Goal: Navigation & Orientation: Understand site structure

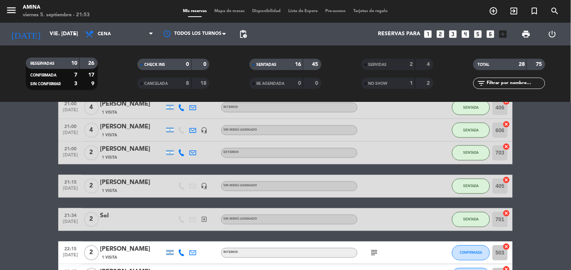
scroll to position [280, 0]
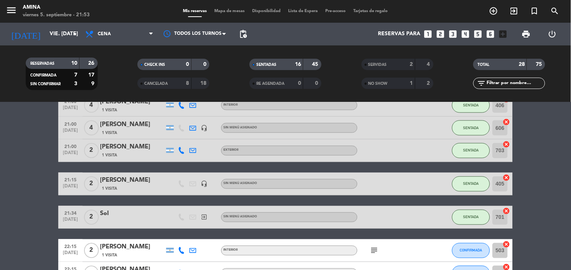
click at [236, 11] on span "Mapa de mesas" at bounding box center [230, 11] width 38 height 4
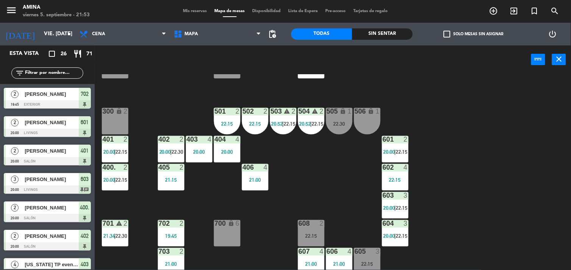
scroll to position [174, 0]
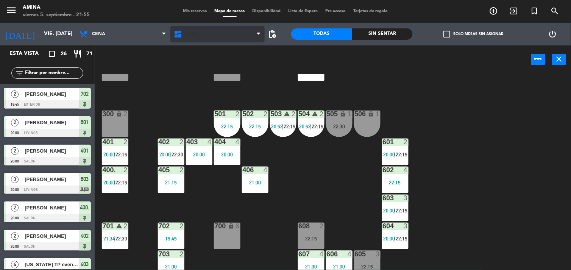
click at [188, 27] on span "Mapa" at bounding box center [218, 34] width 95 height 17
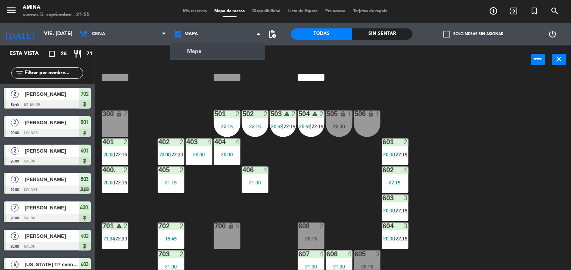
click at [196, 11] on span "Mis reservas" at bounding box center [195, 11] width 31 height 4
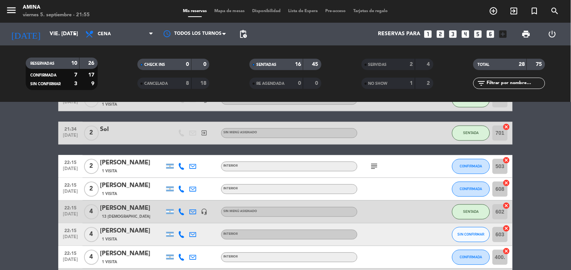
scroll to position [377, 0]
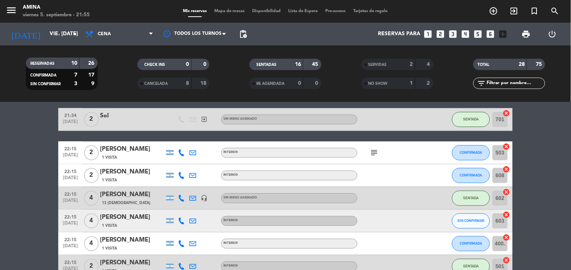
click at [231, 11] on span "Mapa de mesas" at bounding box center [230, 11] width 38 height 4
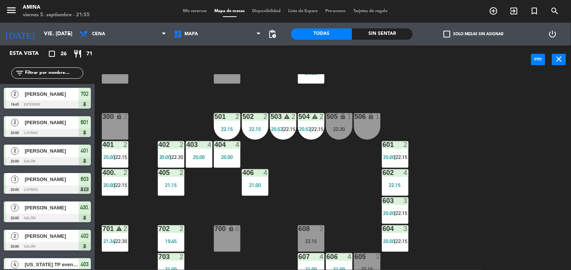
scroll to position [208, 0]
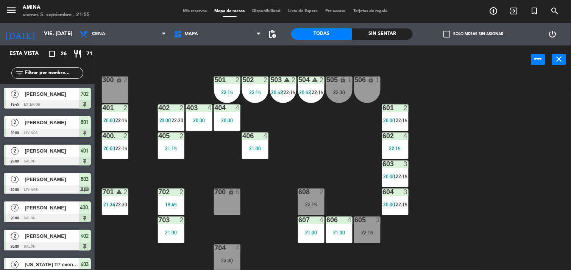
click at [131, 248] on div "101 lock 6 102 lock 6 103 lock 6 301 lock 6 307 lock 2 302 lock 6 308 lock 2 20…" at bounding box center [335, 172] width 471 height 196
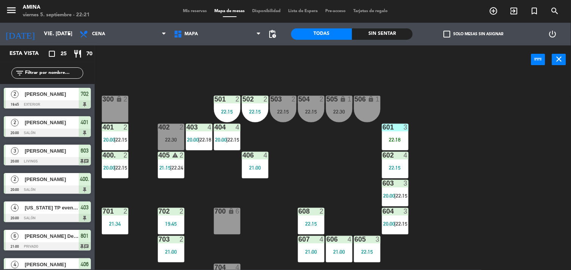
scroll to position [208, 0]
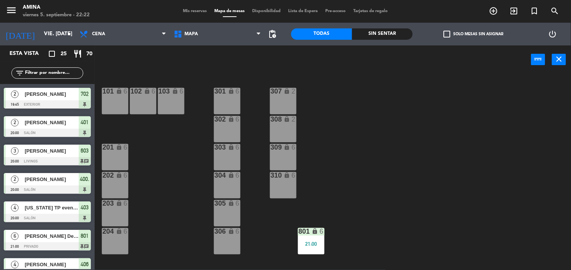
click at [189, 13] on span "Mis reservas" at bounding box center [195, 11] width 31 height 4
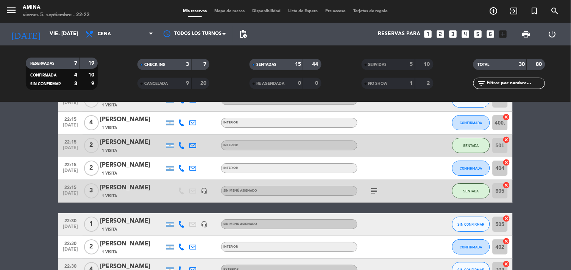
scroll to position [577, 0]
click at [233, 12] on span "Mapa de mesas" at bounding box center [230, 11] width 38 height 4
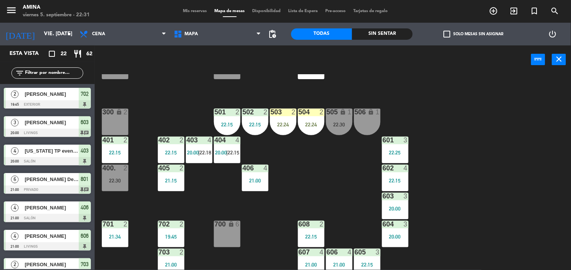
scroll to position [179, 0]
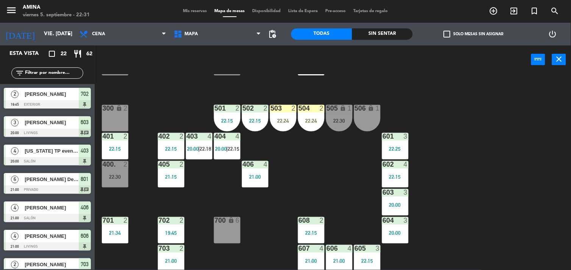
click at [227, 147] on span "|" at bounding box center [228, 149] width 2 height 6
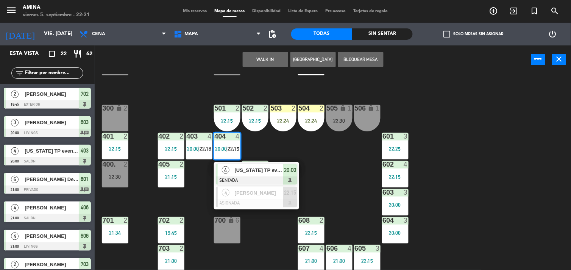
click at [189, 144] on div "403 4 20:00 | 22:18" at bounding box center [199, 146] width 27 height 27
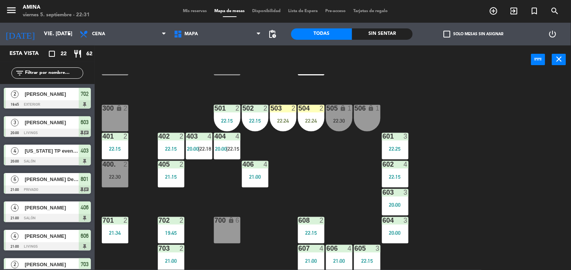
click at [142, 211] on div "101 lock 6 102 lock 6 103 lock 6 301 lock 6 307 lock 2 302 lock 6 308 lock 2 20…" at bounding box center [335, 172] width 471 height 196
click at [119, 148] on div "22:15" at bounding box center [115, 148] width 27 height 5
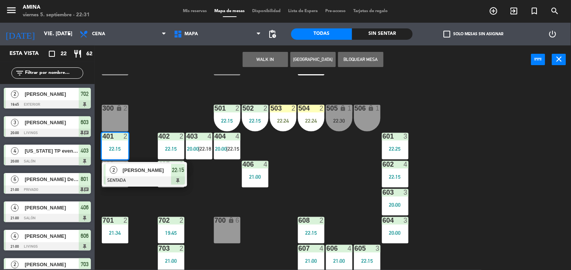
click at [214, 193] on div "101 lock 6 102 lock 6 103 lock 6 301 lock 6 307 lock 2 302 lock 6 308 lock 2 20…" at bounding box center [335, 172] width 471 height 196
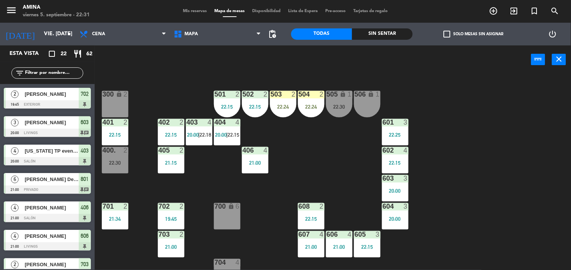
scroll to position [196, 0]
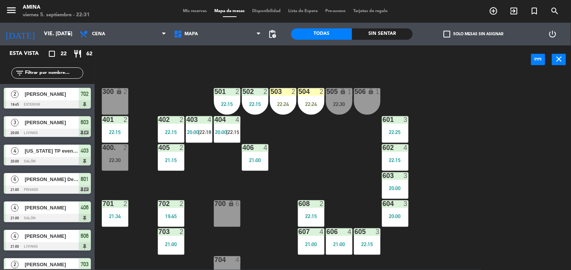
click at [167, 152] on div "405 2 21:15" at bounding box center [171, 157] width 27 height 27
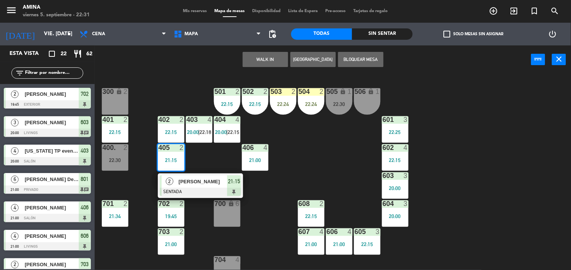
click at [201, 122] on div at bounding box center [199, 119] width 13 height 7
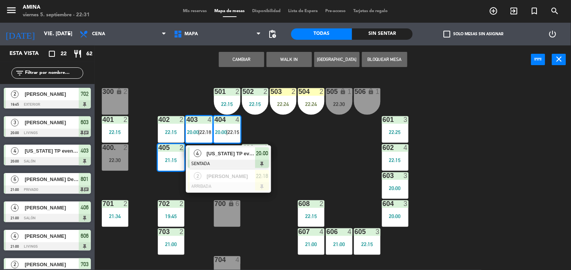
click at [217, 133] on span "20:00" at bounding box center [222, 132] width 12 height 6
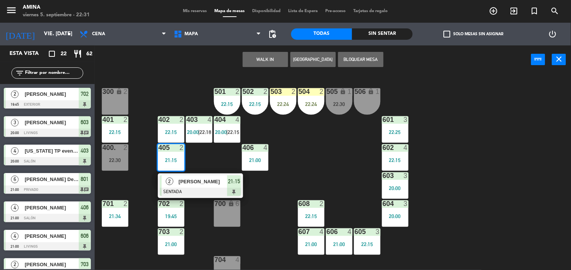
click at [217, 136] on div "404 4 20:00 | 22:15" at bounding box center [227, 129] width 27 height 27
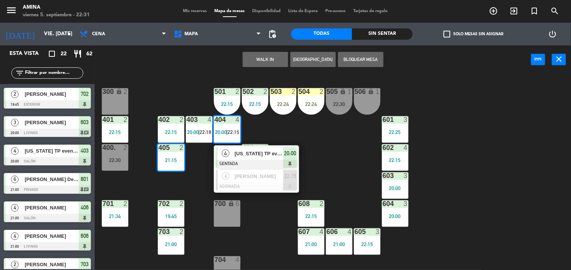
click at [189, 134] on span "20:00" at bounding box center [194, 132] width 12 height 6
click at [188, 137] on div "403 4 20:00 | 22:18" at bounding box center [199, 129] width 27 height 27
click at [203, 136] on div "403 4 20:00 | 22:18" at bounding box center [199, 129] width 27 height 27
click at [355, 138] on div "101 lock 6 102 lock 6 103 lock 6 301 lock 6 307 lock 2 302 lock 6 308 lock 2 20…" at bounding box center [335, 172] width 471 height 196
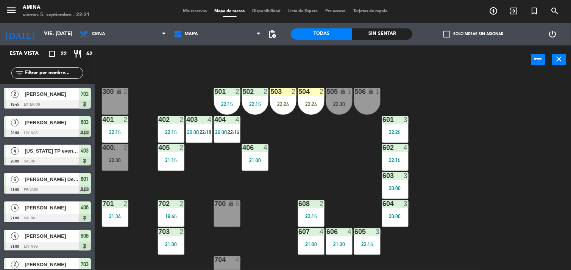
click at [198, 127] on div "403 4 20:00 | 22:18" at bounding box center [199, 129] width 27 height 27
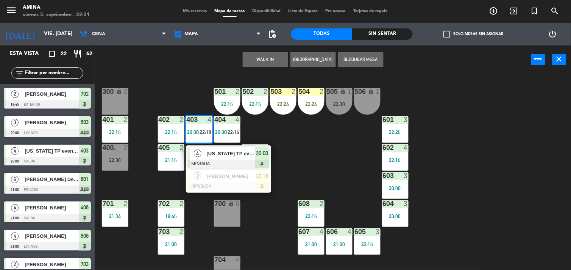
click at [142, 177] on div "101 lock 6 102 lock 6 103 lock 6 301 lock 6 307 lock 2 302 lock 6 308 lock 2 20…" at bounding box center [335, 172] width 471 height 196
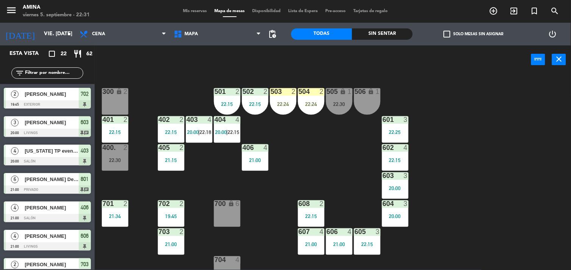
click at [195, 13] on span "Mis reservas" at bounding box center [195, 11] width 31 height 4
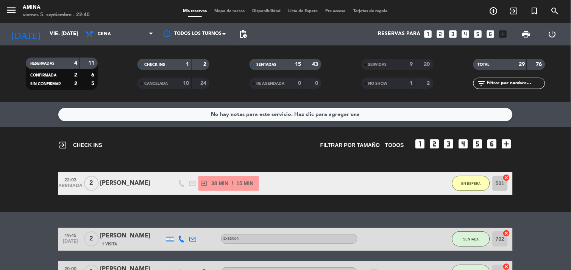
click at [229, 9] on span "Mapa de mesas" at bounding box center [230, 11] width 38 height 4
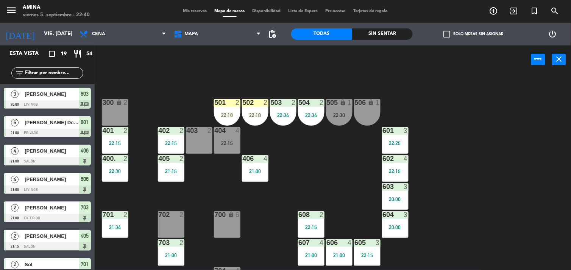
scroll to position [208, 0]
